Goal: Transaction & Acquisition: Purchase product/service

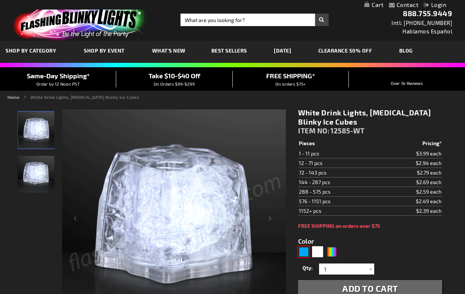
click at [304, 252] on div "Blue" at bounding box center [303, 251] width 11 height 11
type input "5629"
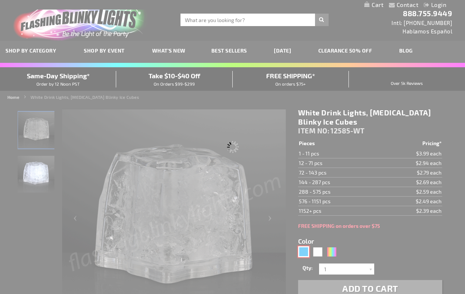
type input "12585-BL"
type input "Customize - Blue Drink Lights, [MEDICAL_DATA] Blinky Ice Cubes - ITEM NO: 12585…"
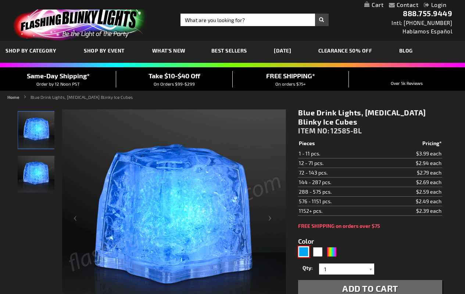
click at [304, 252] on div "Blue" at bounding box center [303, 251] width 11 height 11
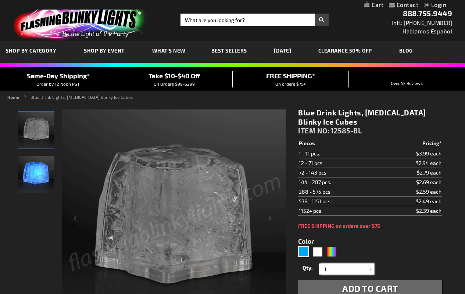
click at [347, 269] on input "1" at bounding box center [347, 268] width 53 height 11
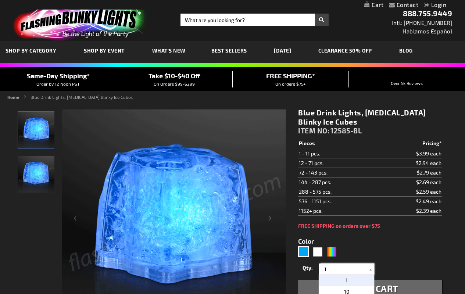
type input "1"
click at [304, 252] on div "Blue" at bounding box center [303, 251] width 11 height 11
click at [370, 286] on span "Add to Cart" at bounding box center [370, 288] width 56 height 11
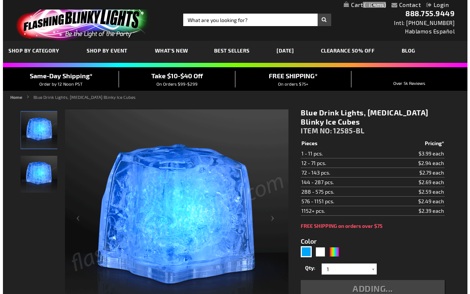
scroll to position [3, 0]
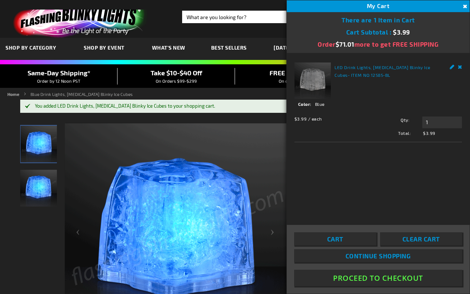
click at [379, 278] on button "Proceed To Checkout" at bounding box center [378, 278] width 168 height 17
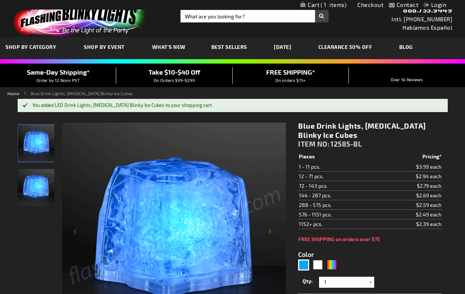
scroll to position [20, 0]
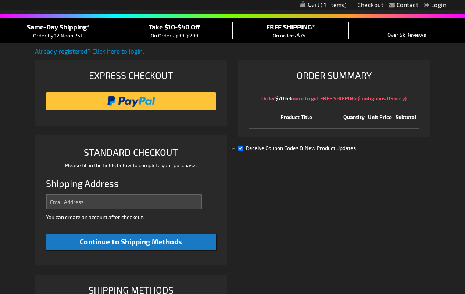
scroll to position [184, 0]
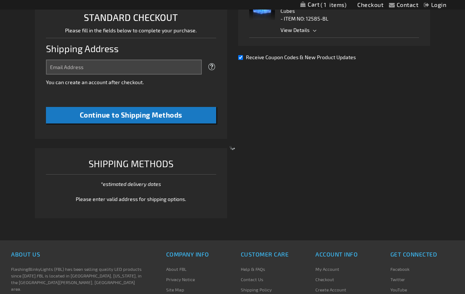
select select "US"
